Goal: Navigation & Orientation: Find specific page/section

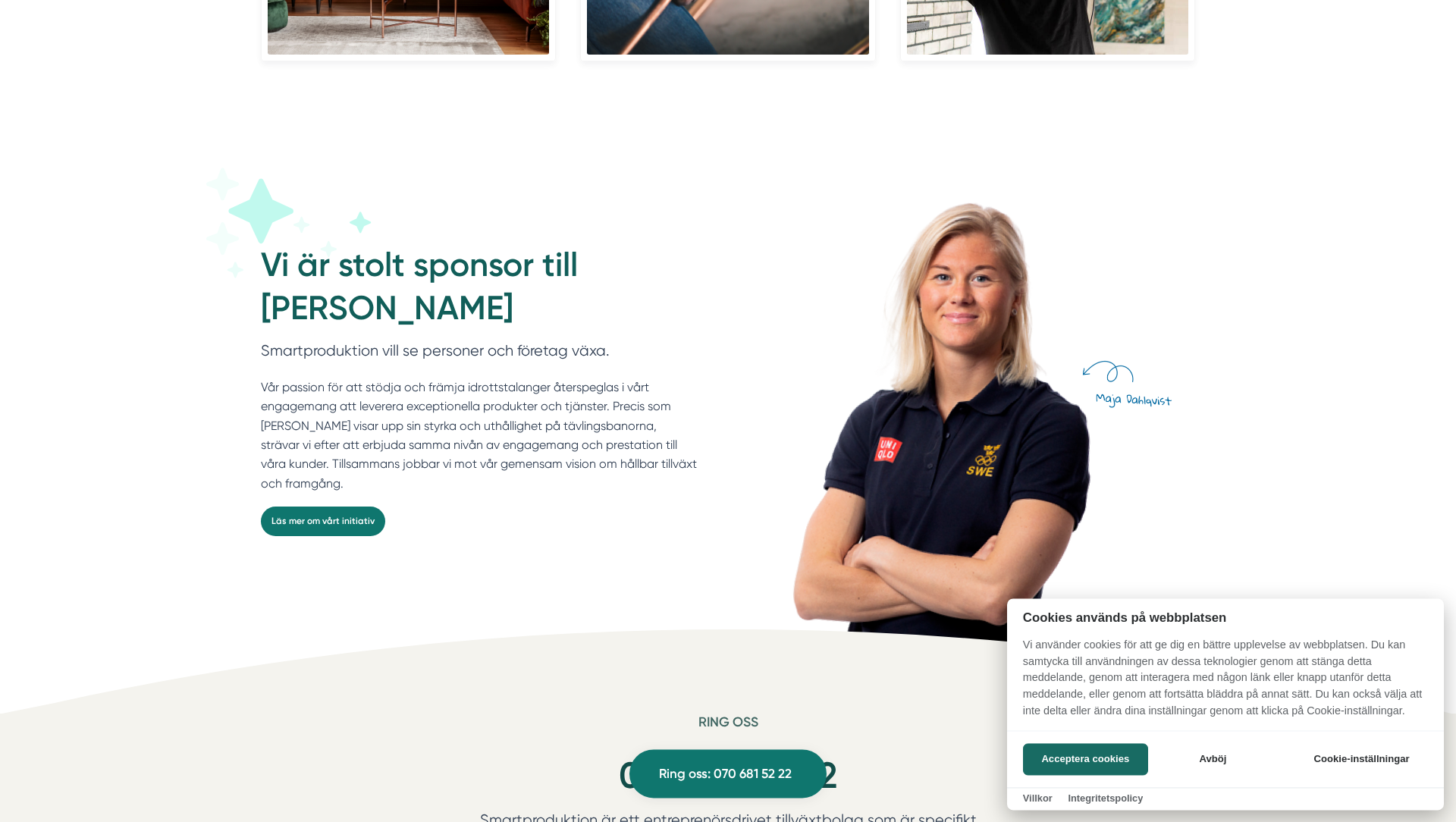
scroll to position [3976, 0]
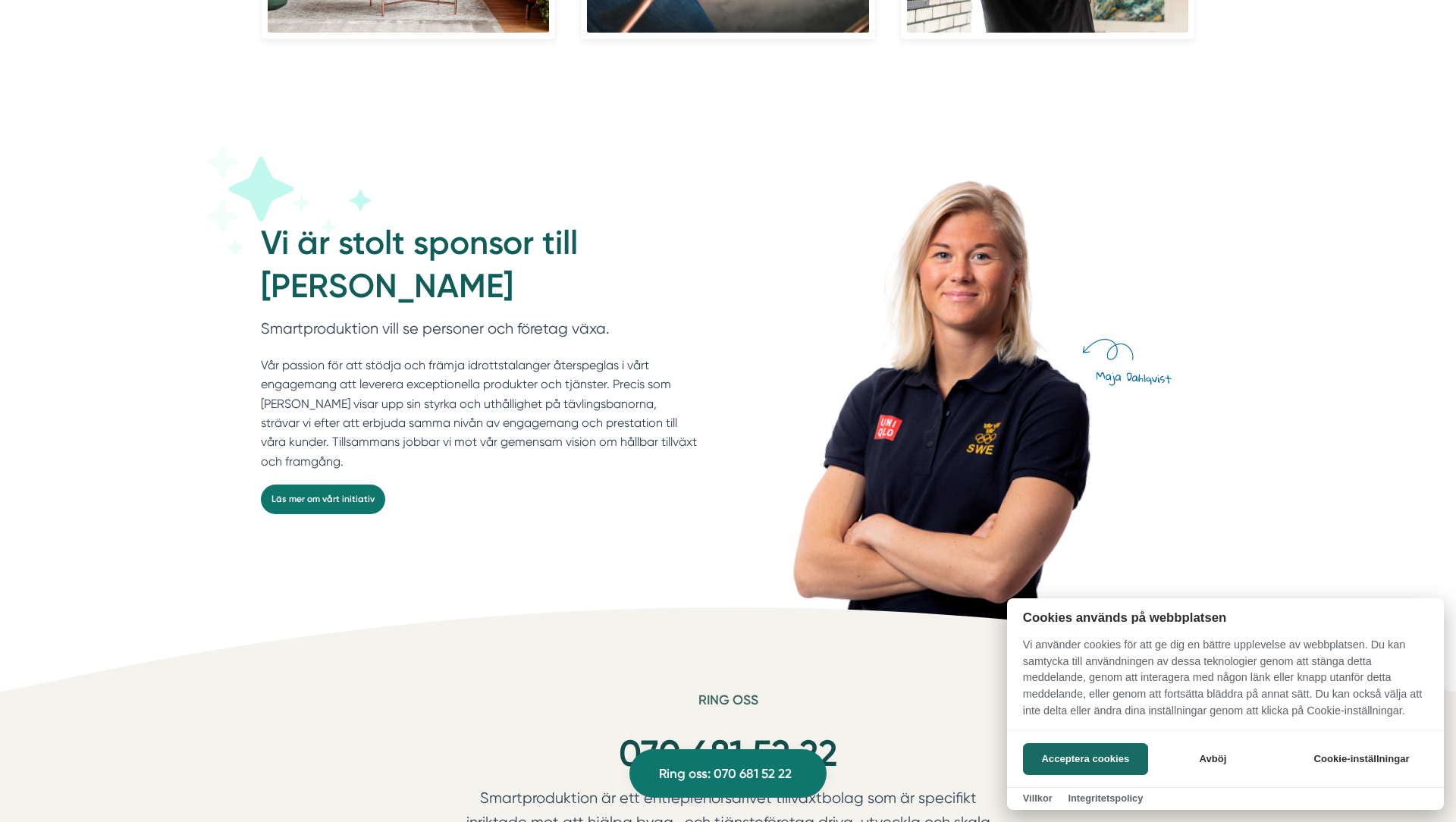
click at [1015, 749] on div "Acceptera cookies Avböj Cookie-inställningar" at bounding box center [1225, 758] width 437 height 57
click at [1092, 747] on button "Acceptera cookies" at bounding box center [1085, 759] width 125 height 32
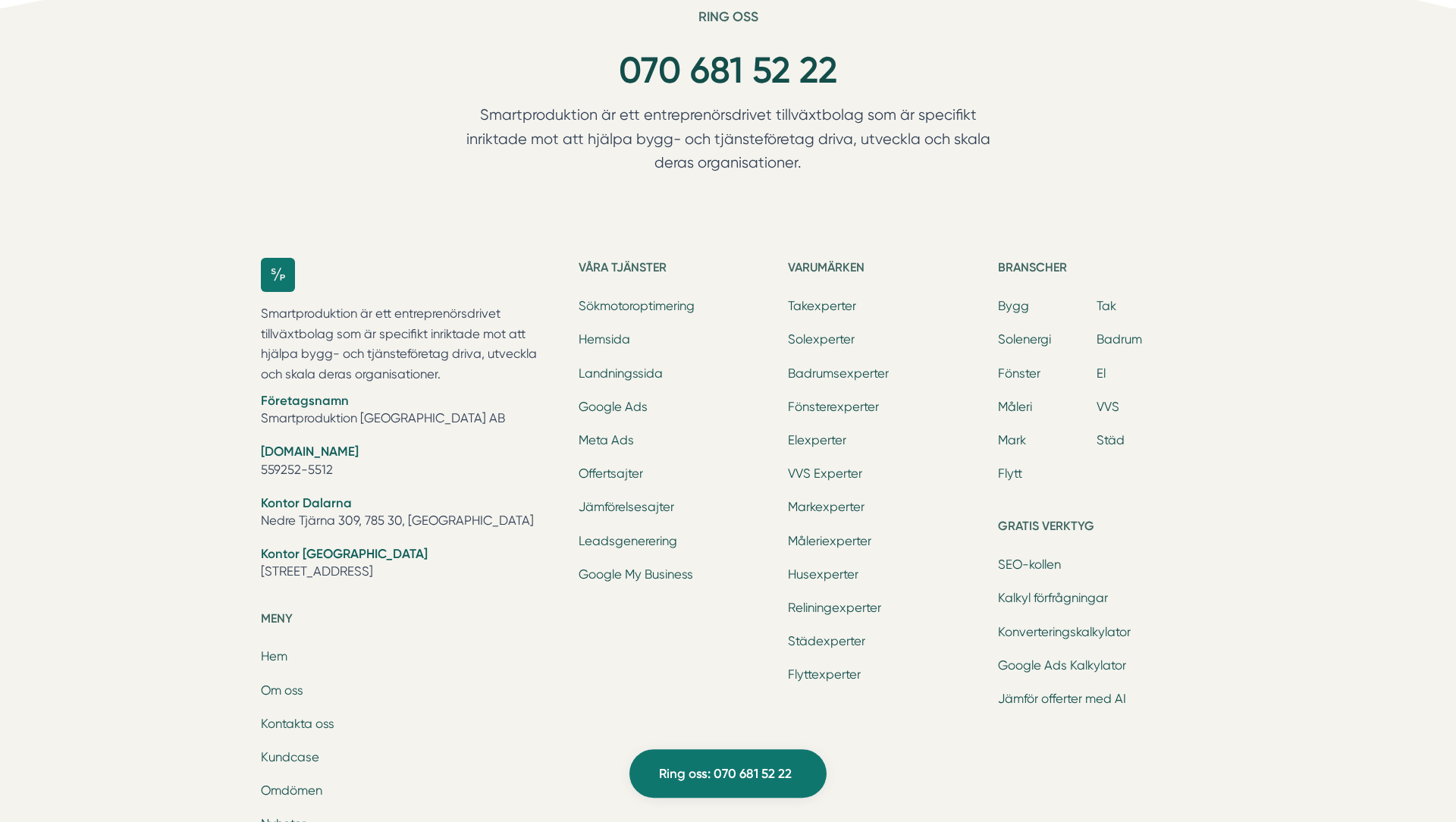
scroll to position [4709, 0]
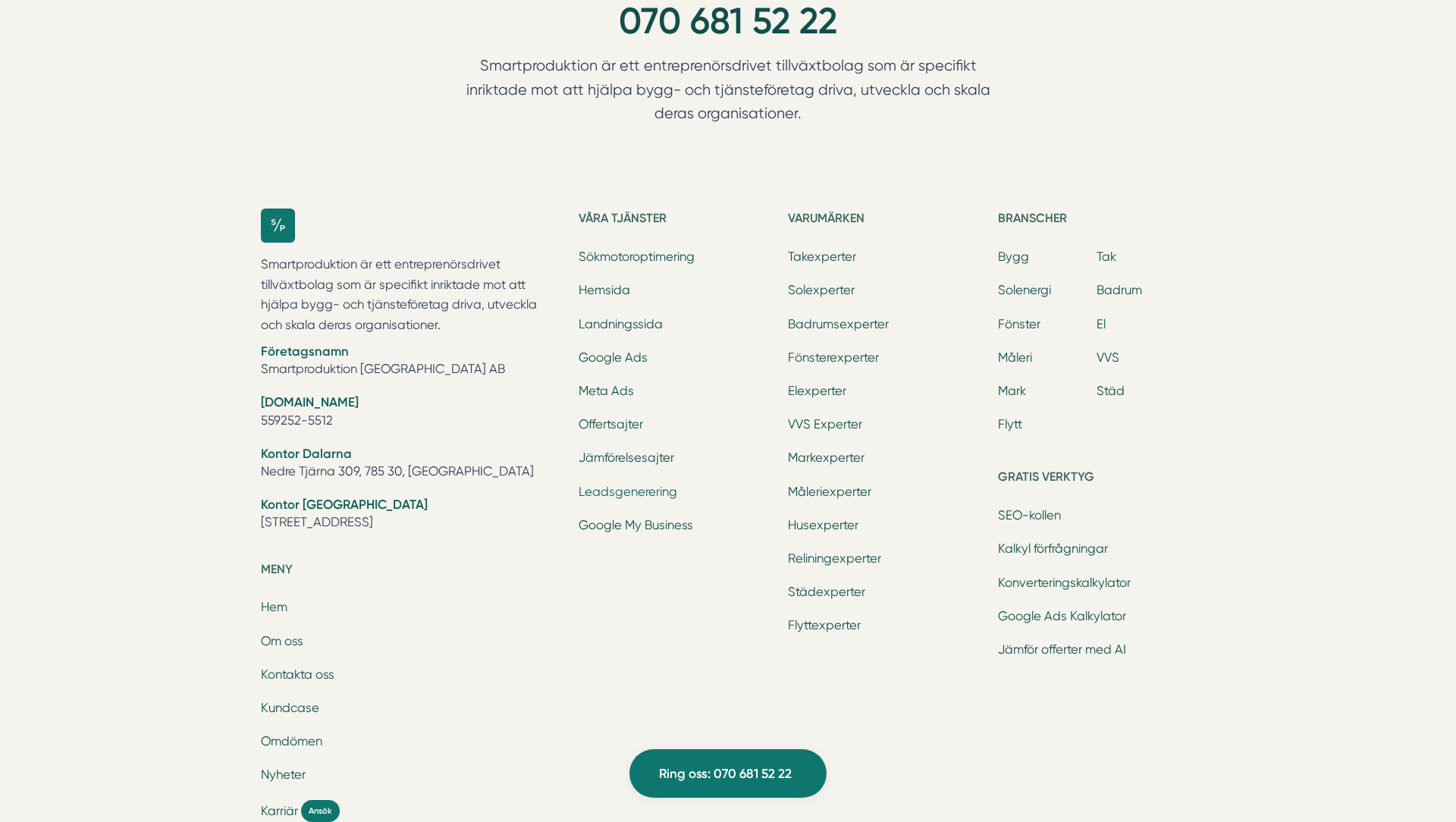
click at [625, 494] on link "Leadsgenerering" at bounding box center [627, 492] width 98 height 14
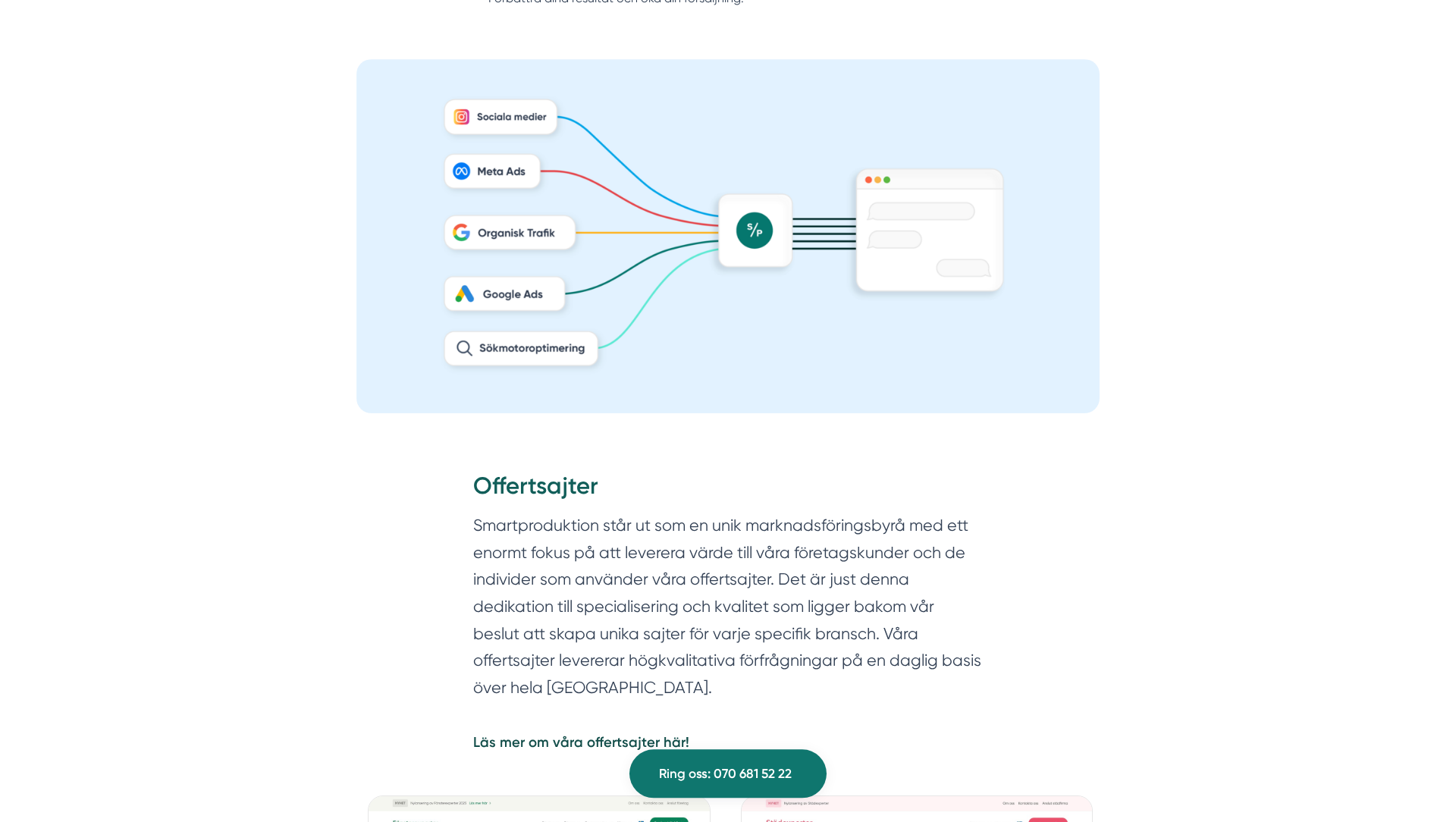
scroll to position [1465, 0]
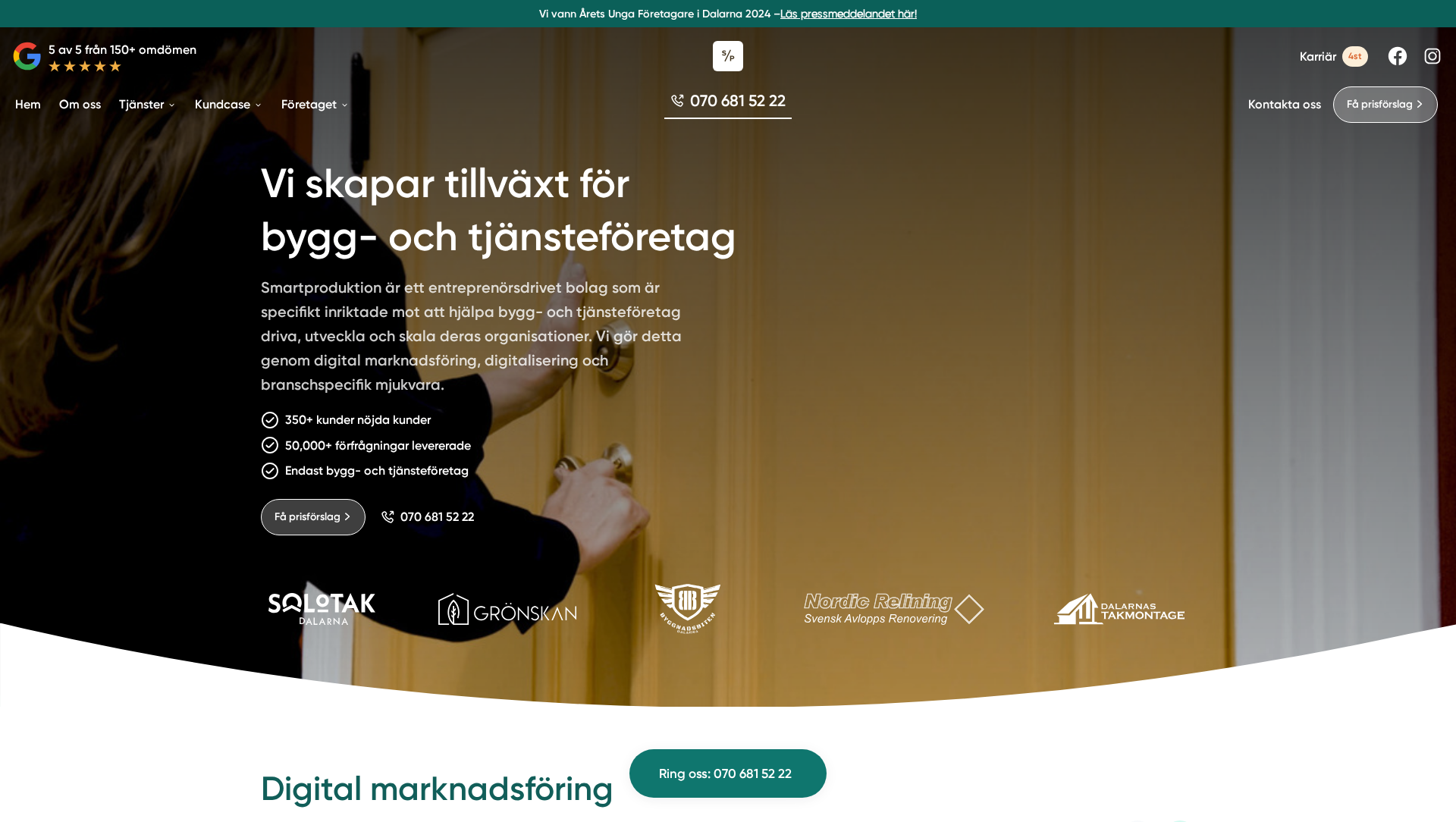
scroll to position [4709, 0]
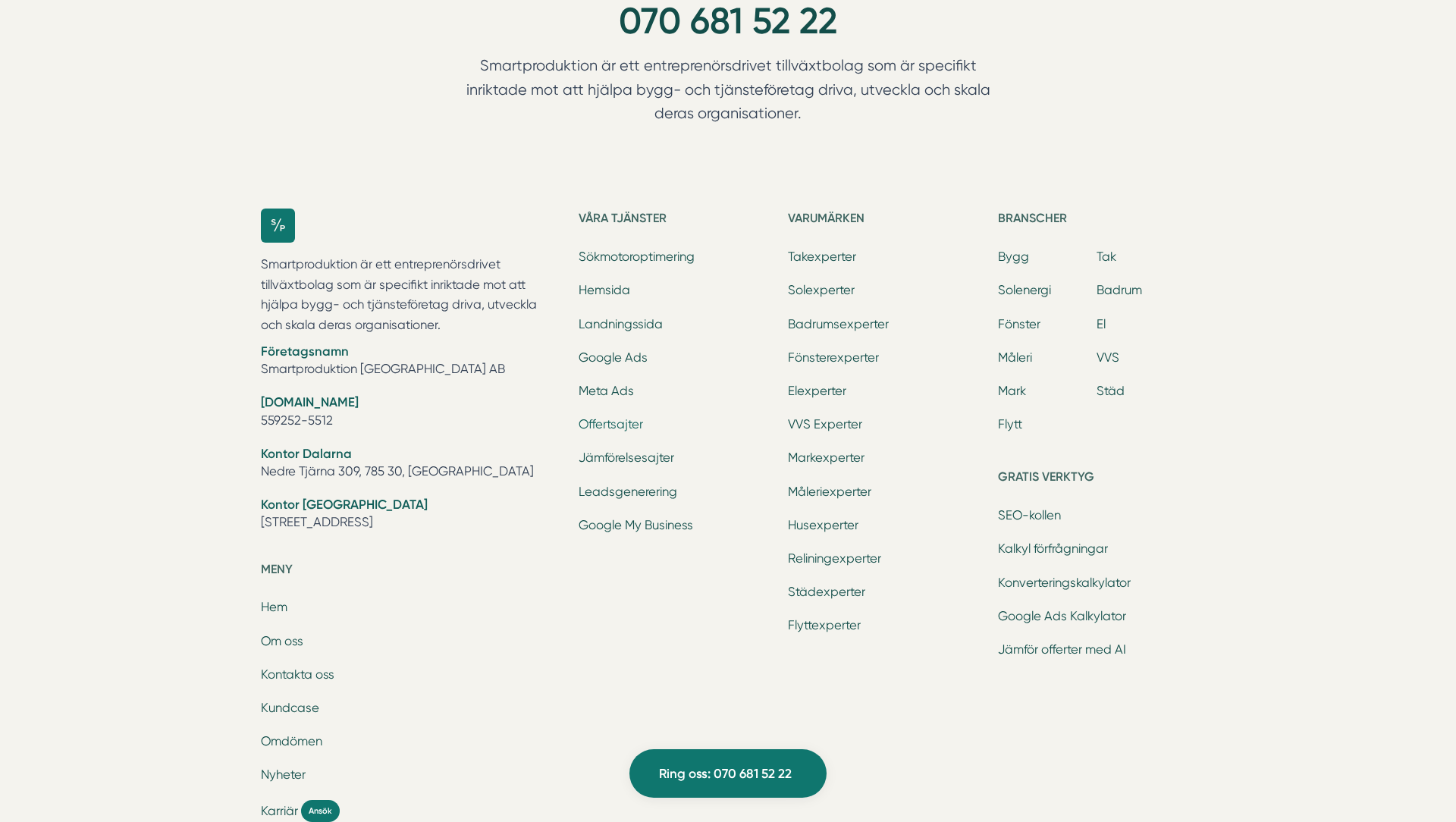
click at [620, 421] on link "Offertsajter" at bounding box center [611, 424] width 64 height 14
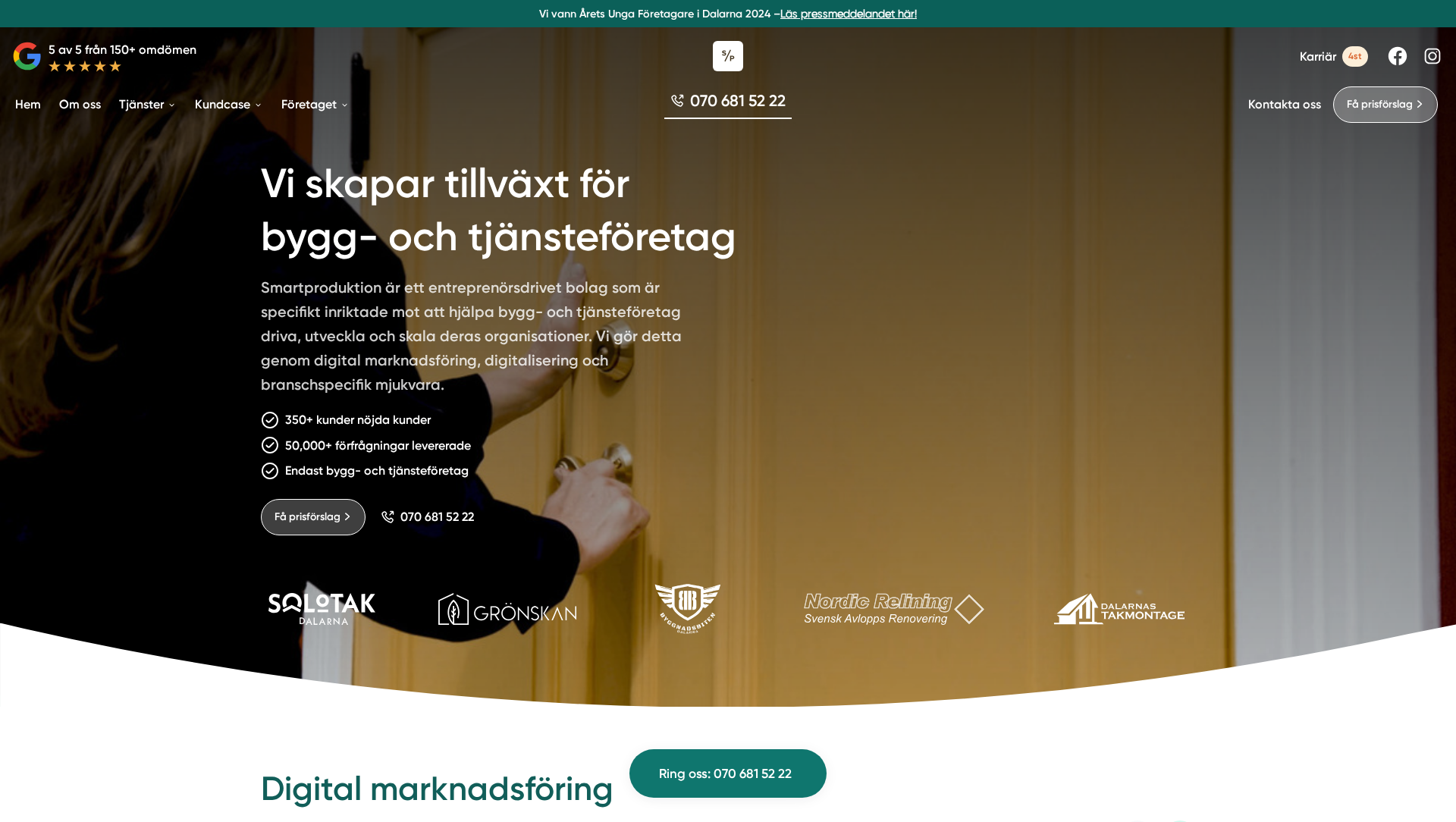
scroll to position [4709, 0]
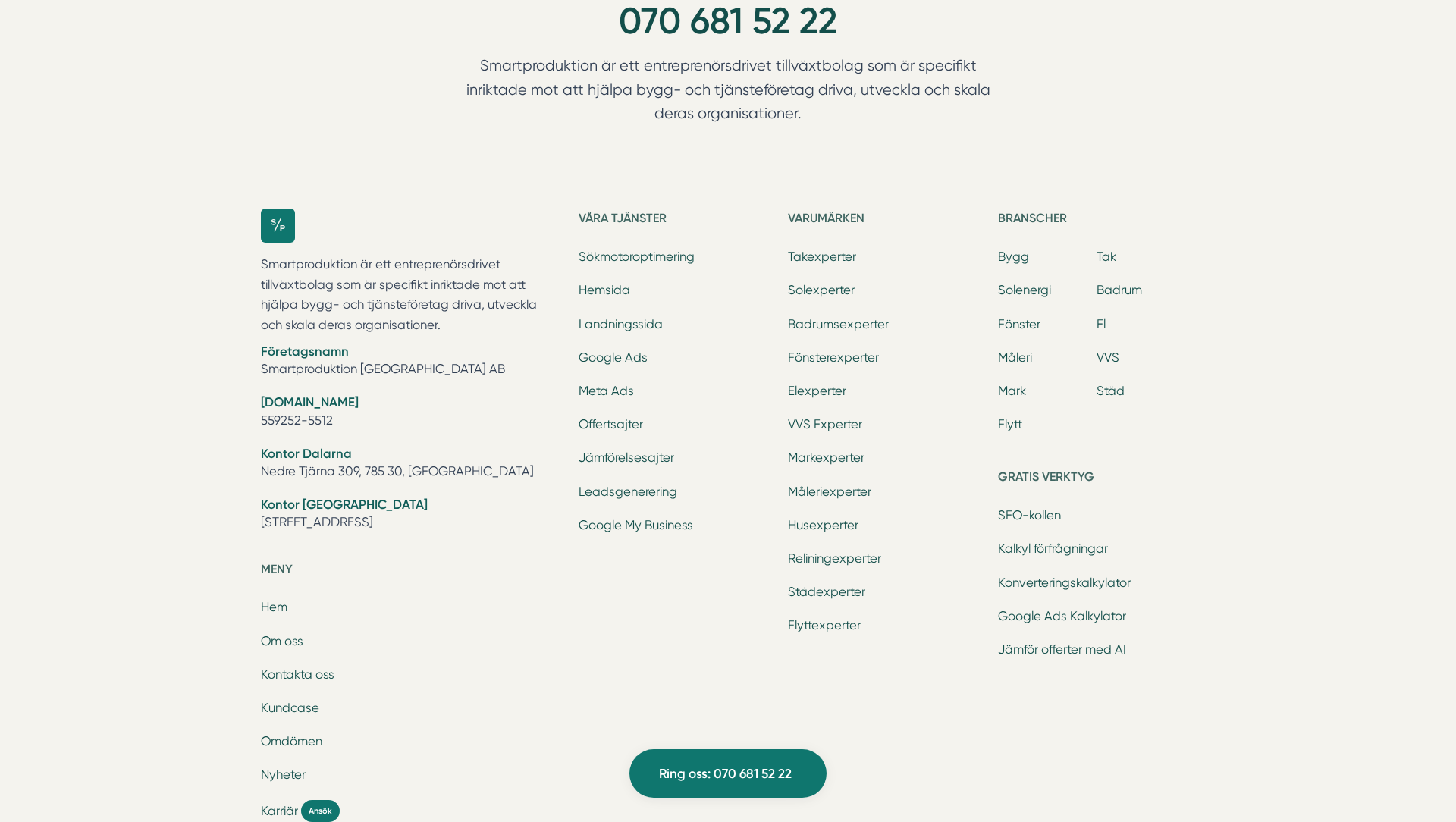
click at [615, 274] on ul "Sökmotoroptimering Hemsida Landningssida Google Ads Meta Ads Offertsajter Jämfö…" at bounding box center [677, 393] width 197 height 290
click at [621, 332] on li "Landningssida" at bounding box center [677, 325] width 197 height 21
click at [628, 321] on link "Landningssida" at bounding box center [620, 324] width 84 height 14
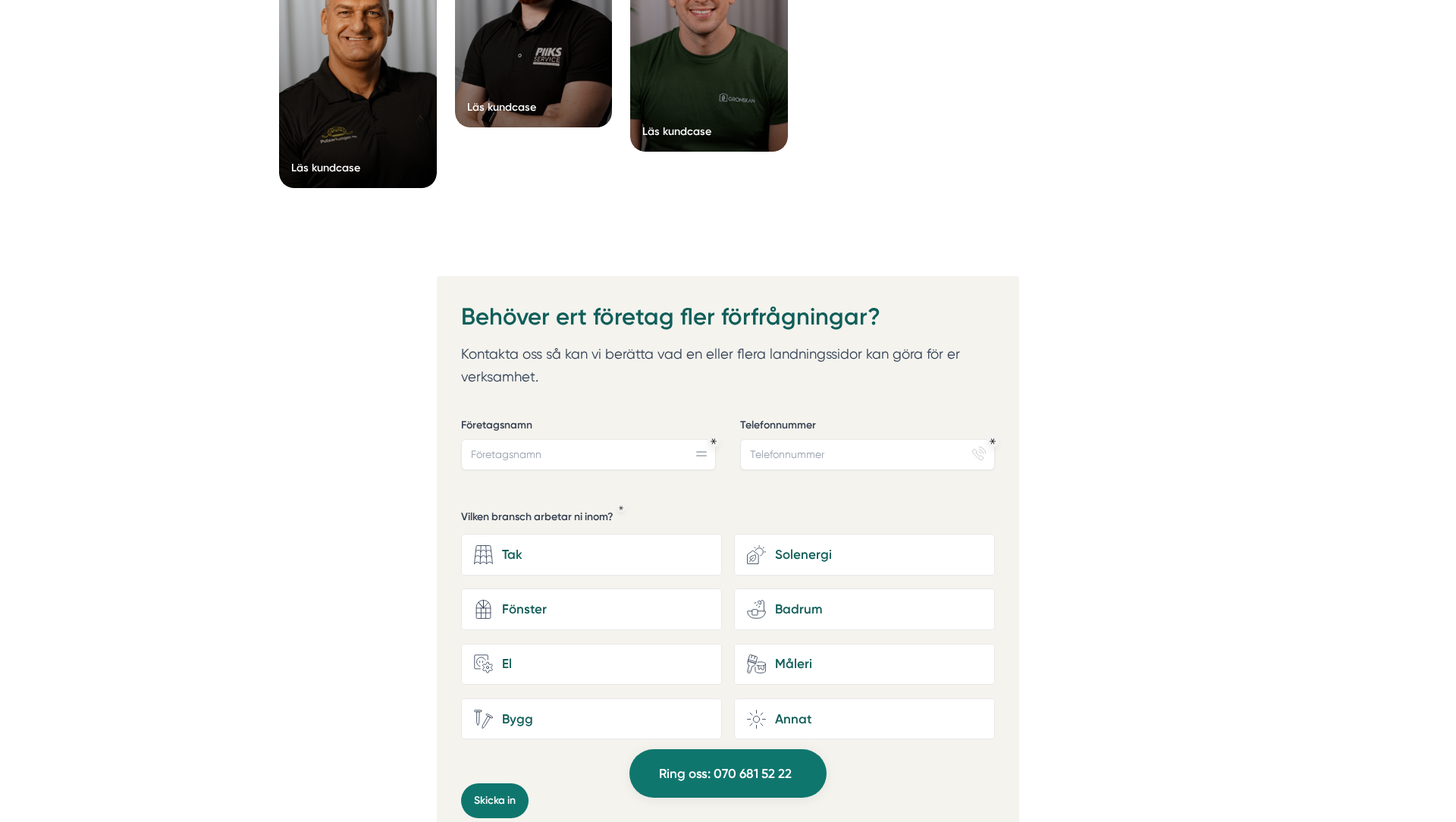
scroll to position [4709, 0]
